Goal: Navigation & Orientation: Go to known website

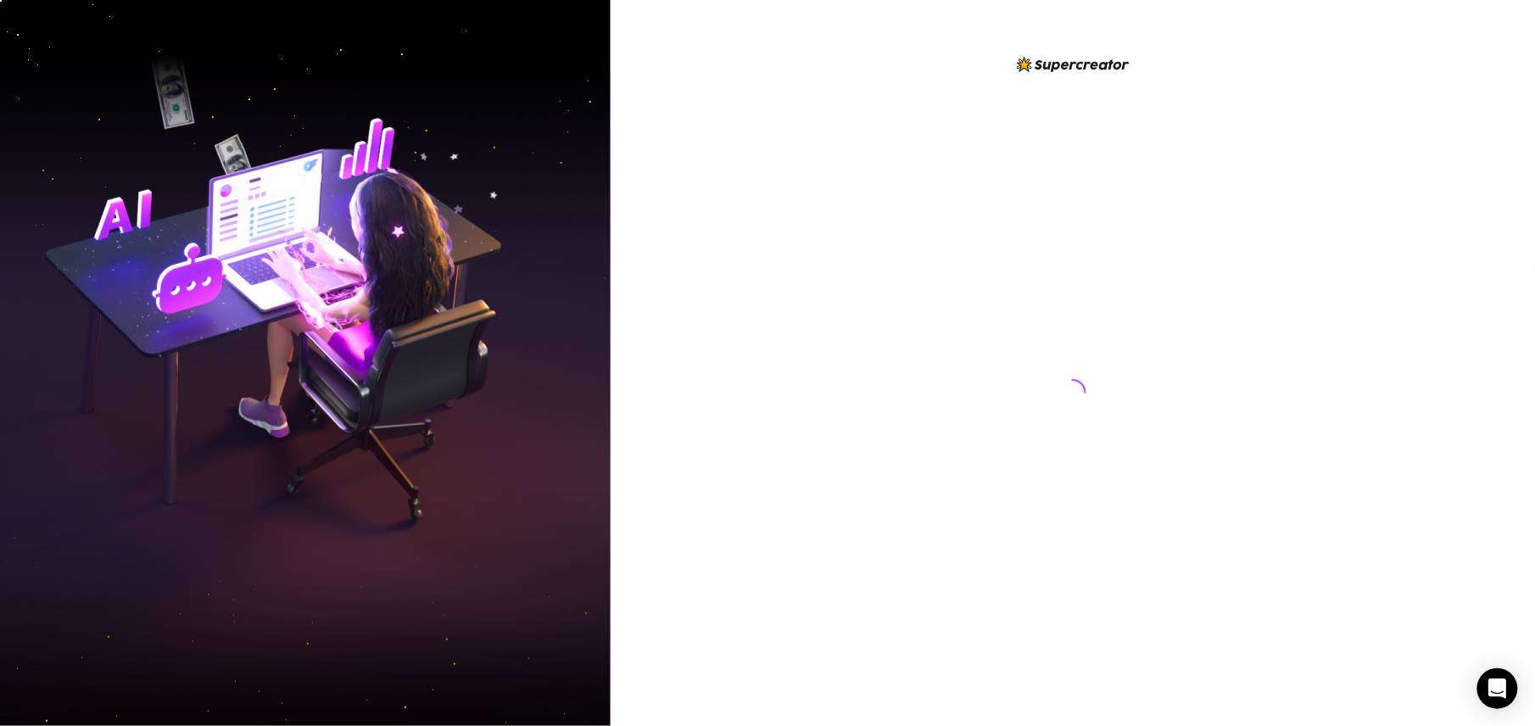
drag, startPoint x: 1021, startPoint y: 75, endPoint x: 1140, endPoint y: 81, distance: 119.7
click at [1140, 81] on div at bounding box center [1073, 376] width 378 height 644
click at [1419, 79] on div at bounding box center [1072, 363] width 924 height 726
